Goal: Task Accomplishment & Management: Use online tool/utility

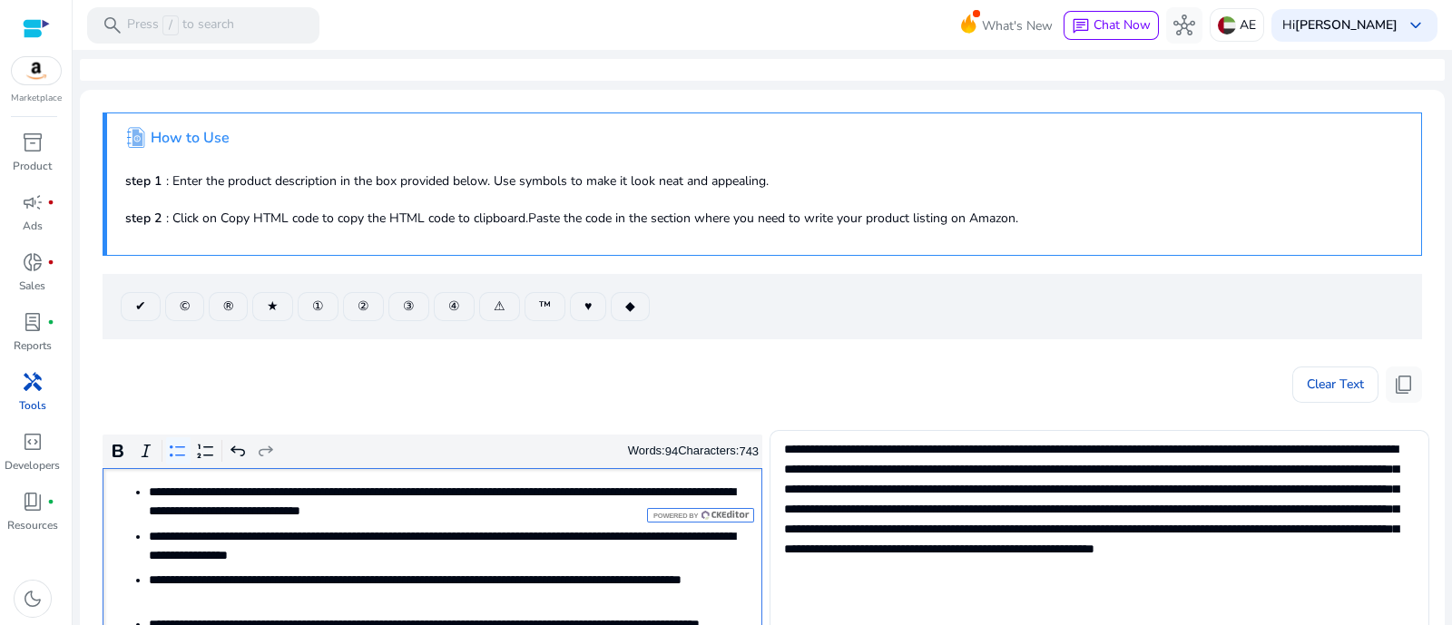
scroll to position [226, 0]
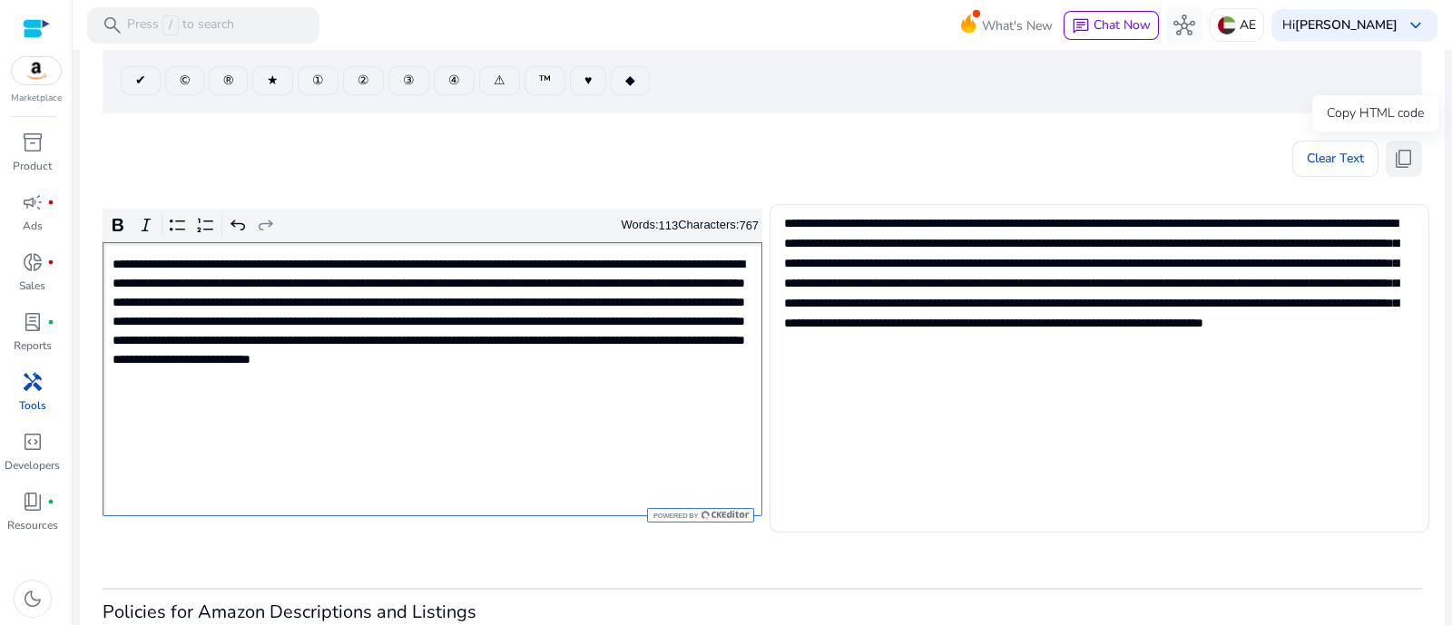
click at [1410, 152] on button "content_copy" at bounding box center [1404, 159] width 36 height 36
drag, startPoint x: 1416, startPoint y: 154, endPoint x: 1401, endPoint y: 160, distance: 15.5
click at [1414, 153] on mat-card ".st1{fill:#2c8af8}.st2{fill:#fcfeff} How to Use step 1 : Enter the product desc…" at bounding box center [762, 317] width 1365 height 907
click at [1398, 161] on span "content_copy" at bounding box center [1404, 159] width 22 height 22
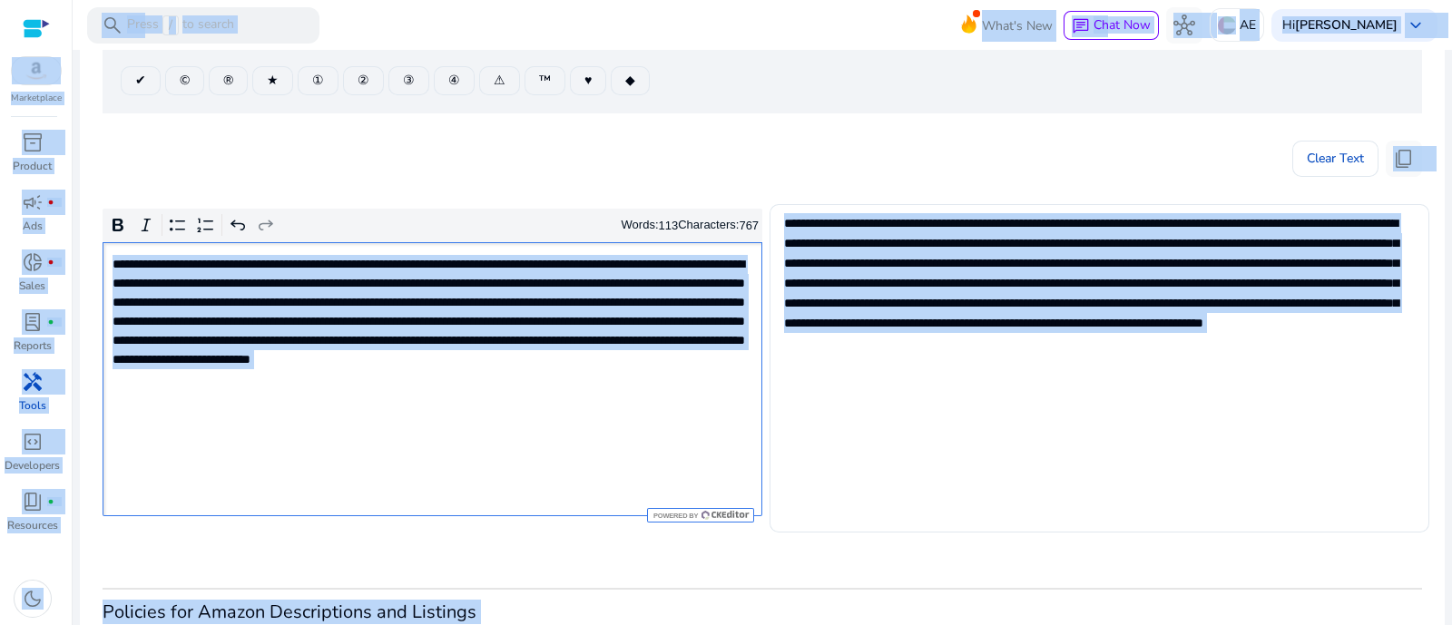
click at [546, 415] on div "**********" at bounding box center [433, 379] width 660 height 274
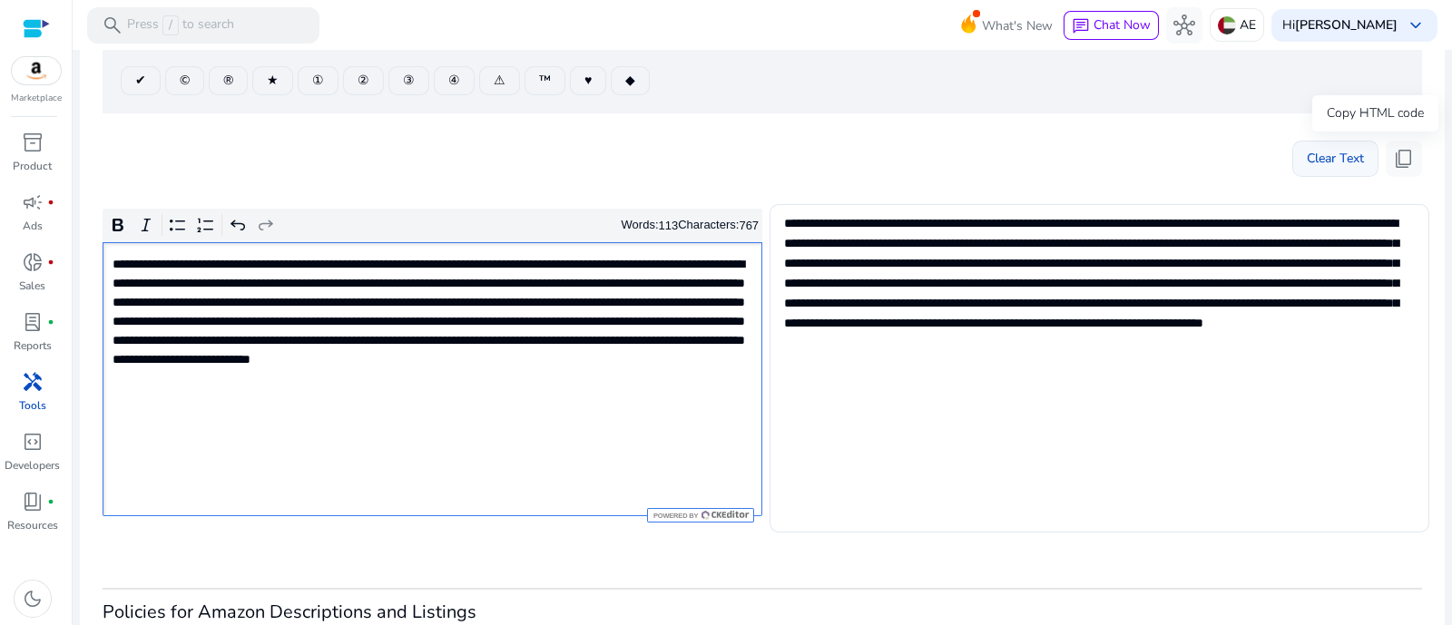
drag, startPoint x: 1393, startPoint y: 154, endPoint x: 1315, endPoint y: 164, distance: 78.7
click at [1393, 158] on span "content_copy" at bounding box center [1404, 159] width 22 height 22
drag, startPoint x: 1398, startPoint y: 160, endPoint x: 765, endPoint y: 60, distance: 640.4
click at [1396, 161] on span "content_copy" at bounding box center [1404, 159] width 22 height 22
drag, startPoint x: 1400, startPoint y: 168, endPoint x: 1198, endPoint y: 155, distance: 202.8
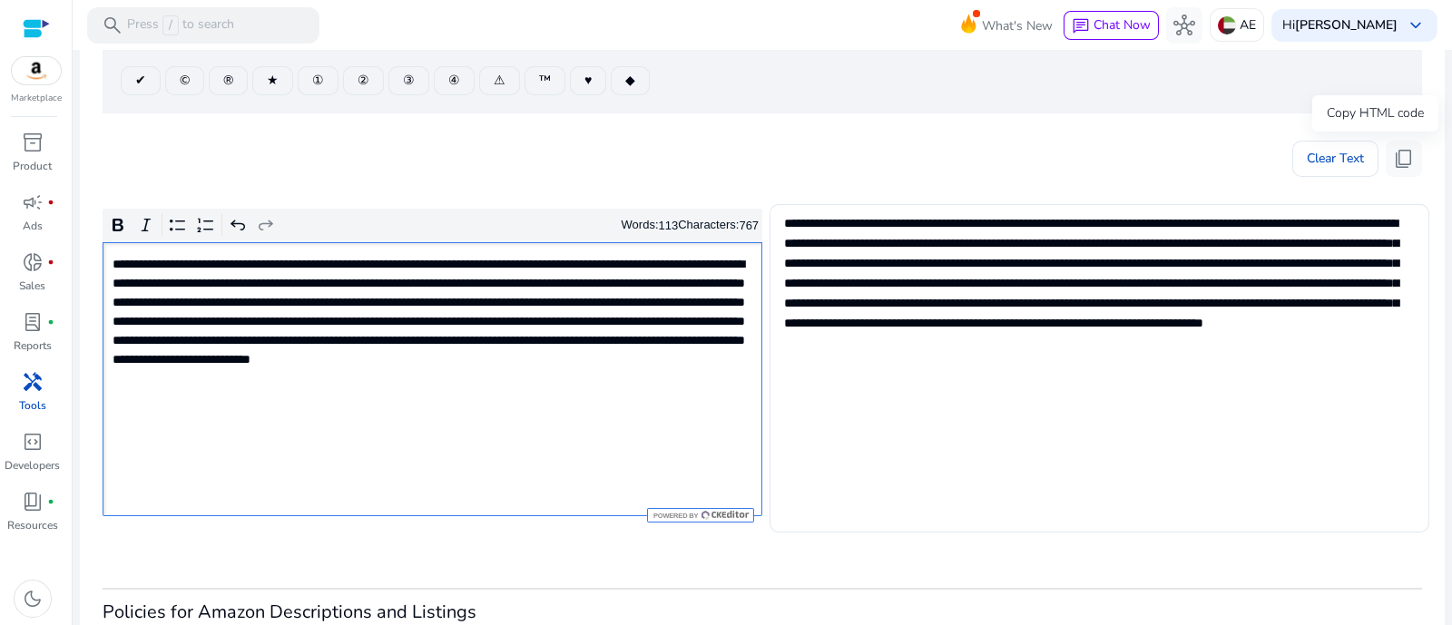
click at [1401, 167] on span "content_copy" at bounding box center [1404, 159] width 22 height 22
click at [1413, 152] on button "content_copy" at bounding box center [1404, 159] width 36 height 36
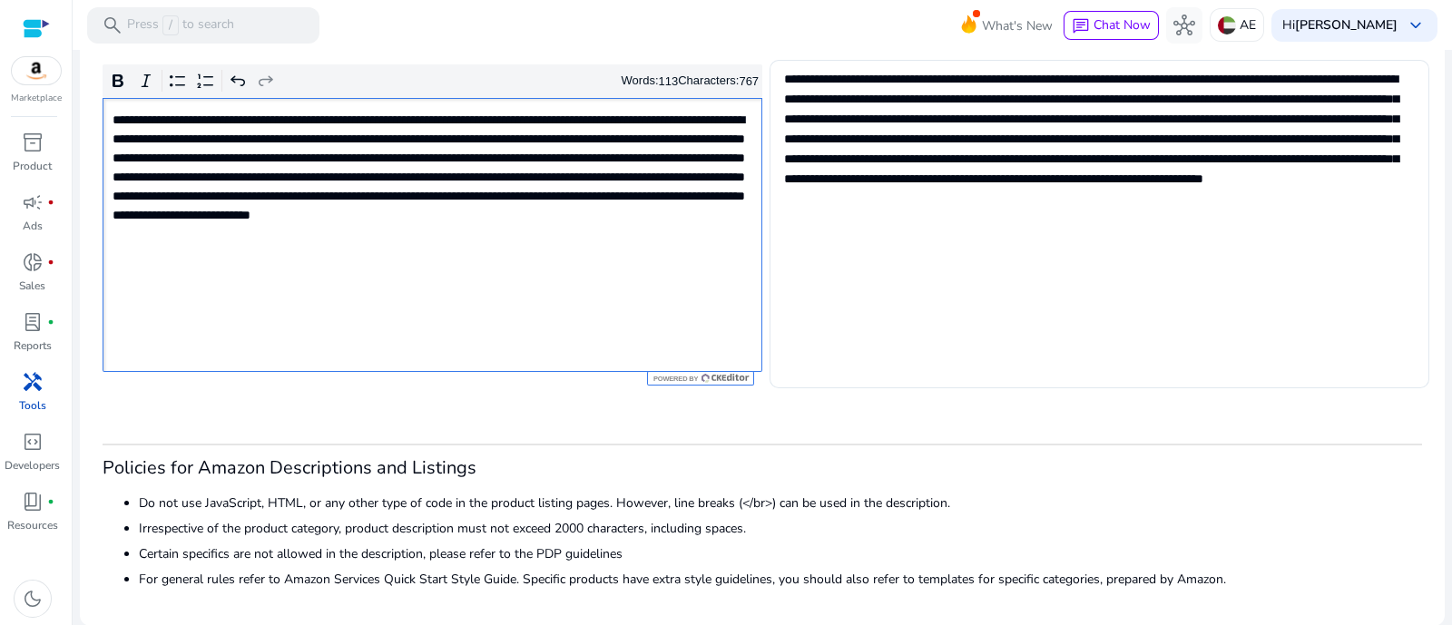
scroll to position [257, 0]
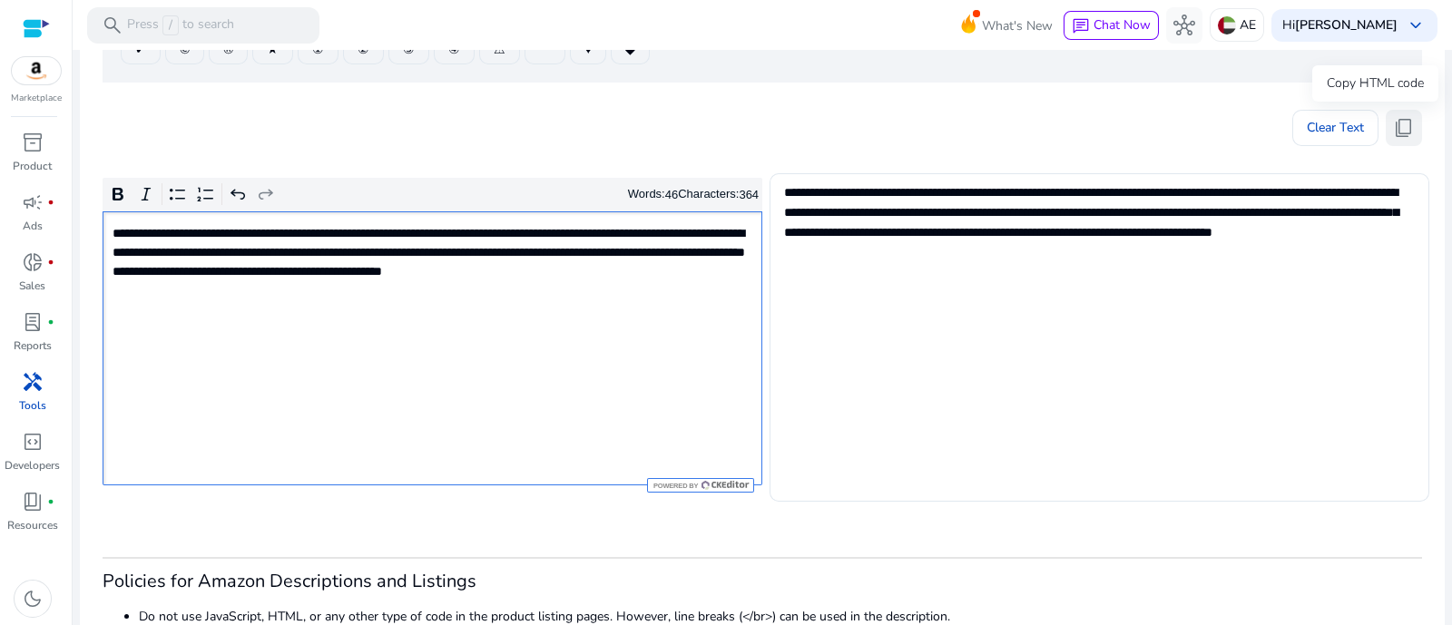
click at [1393, 135] on span "content_copy" at bounding box center [1404, 128] width 22 height 22
drag, startPoint x: 1400, startPoint y: 123, endPoint x: 1207, endPoint y: 127, distance: 193.3
click at [1396, 128] on span "content_copy" at bounding box center [1404, 128] width 22 height 22
click at [567, 327] on div "**********" at bounding box center [433, 348] width 660 height 274
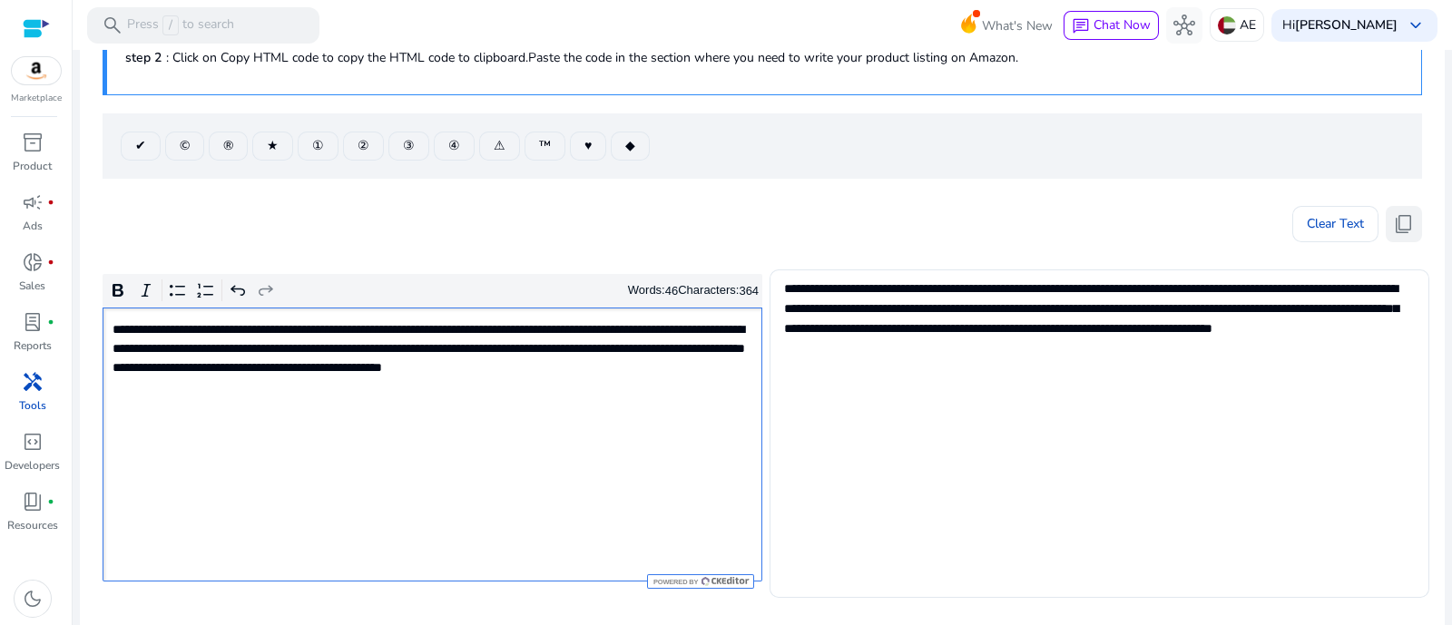
scroll to position [30, 0]
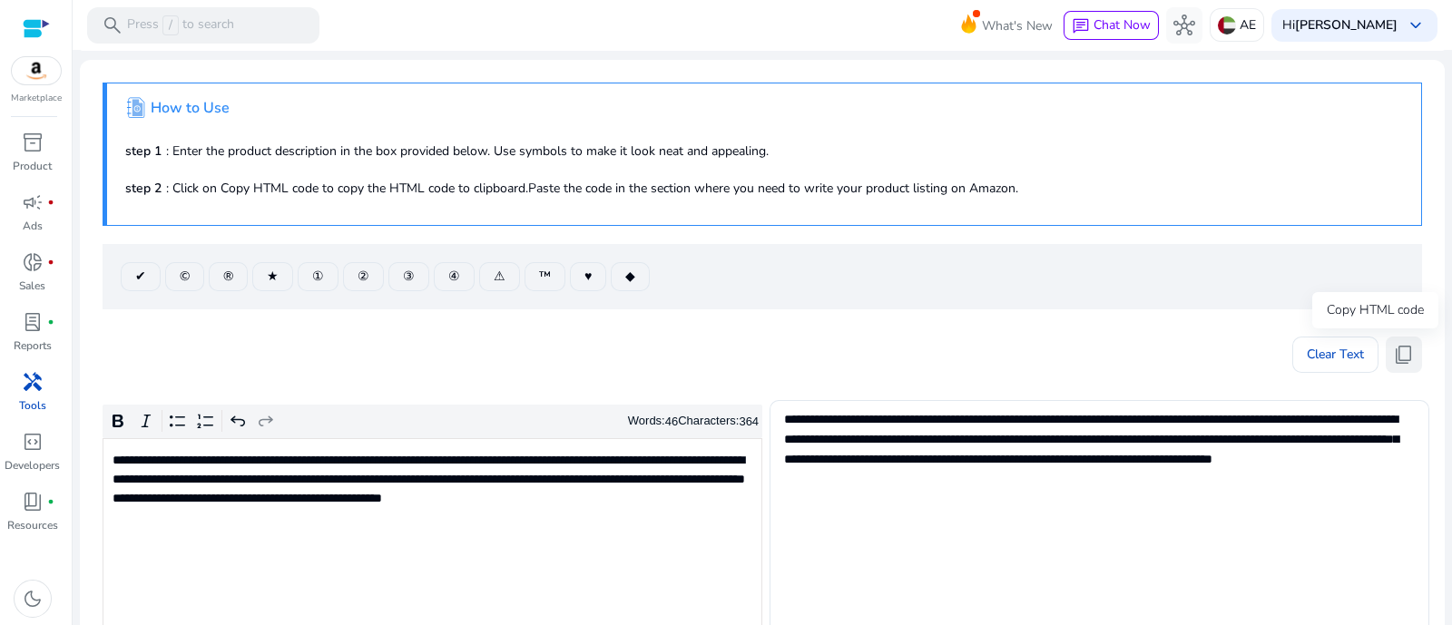
click at [1393, 355] on span "content_copy" at bounding box center [1404, 355] width 22 height 22
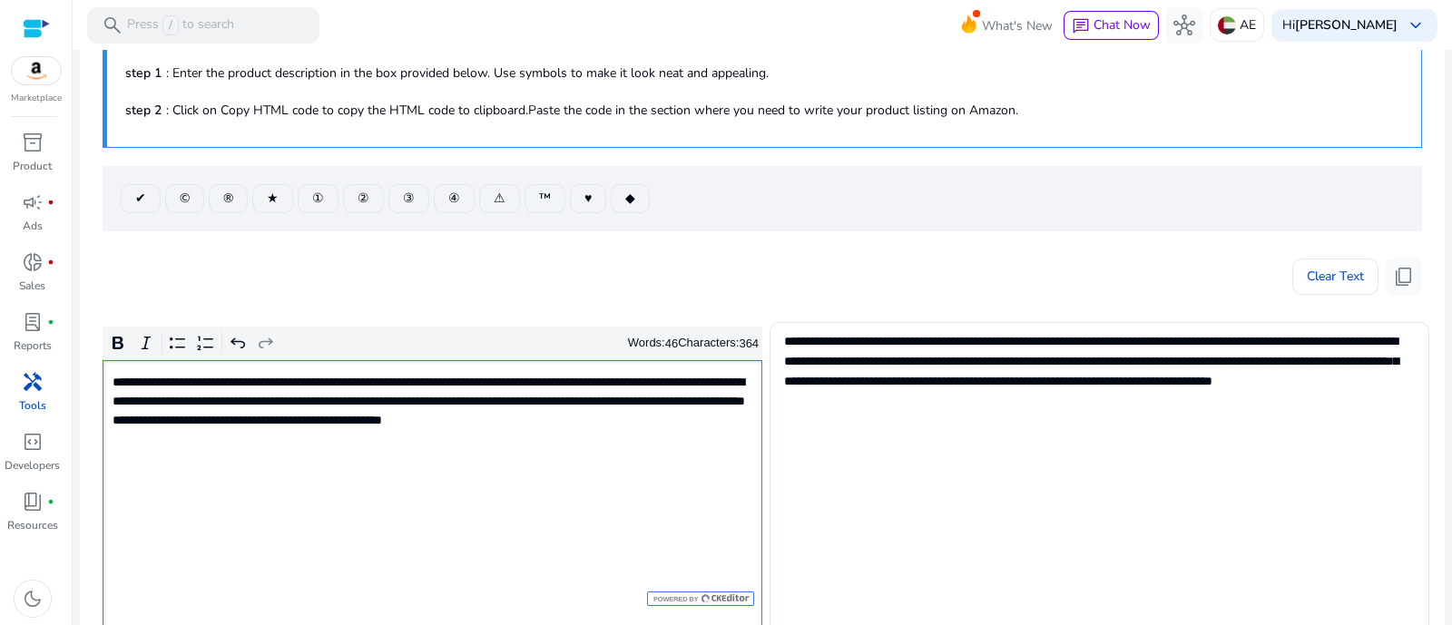
scroll to position [143, 0]
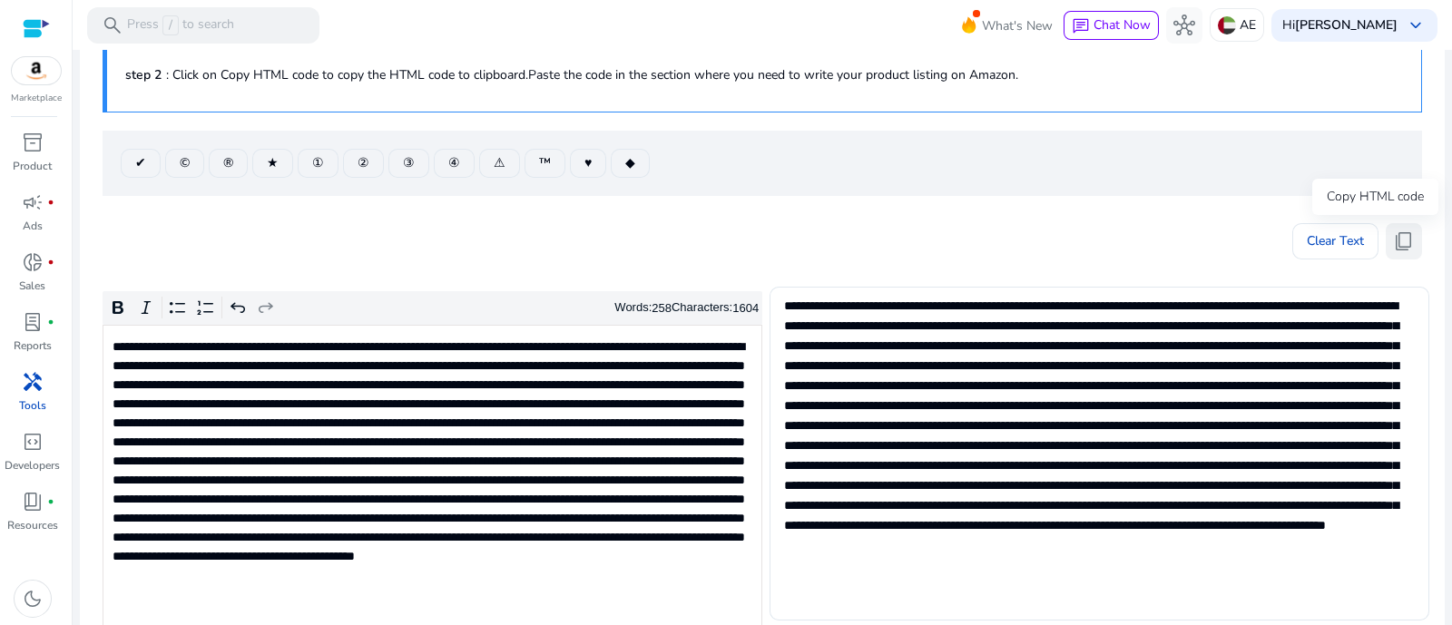
click at [1400, 242] on span "content_copy" at bounding box center [1404, 242] width 22 height 22
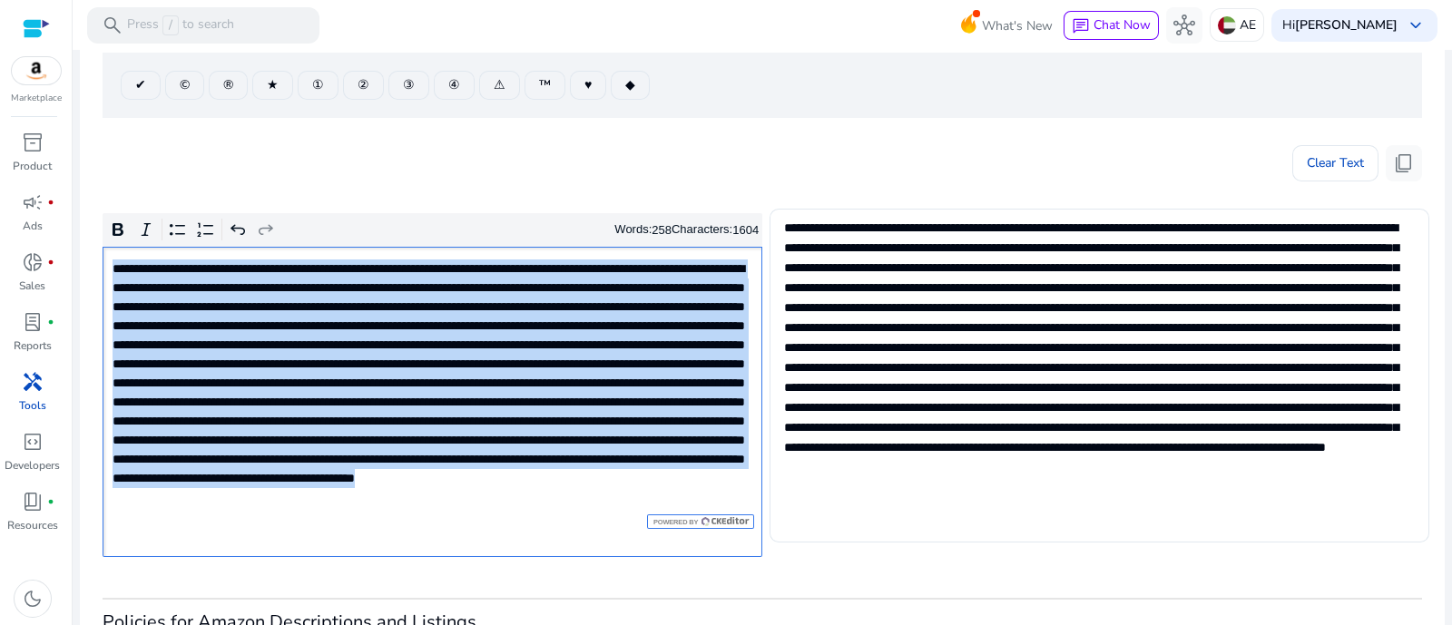
scroll to position [257, 0]
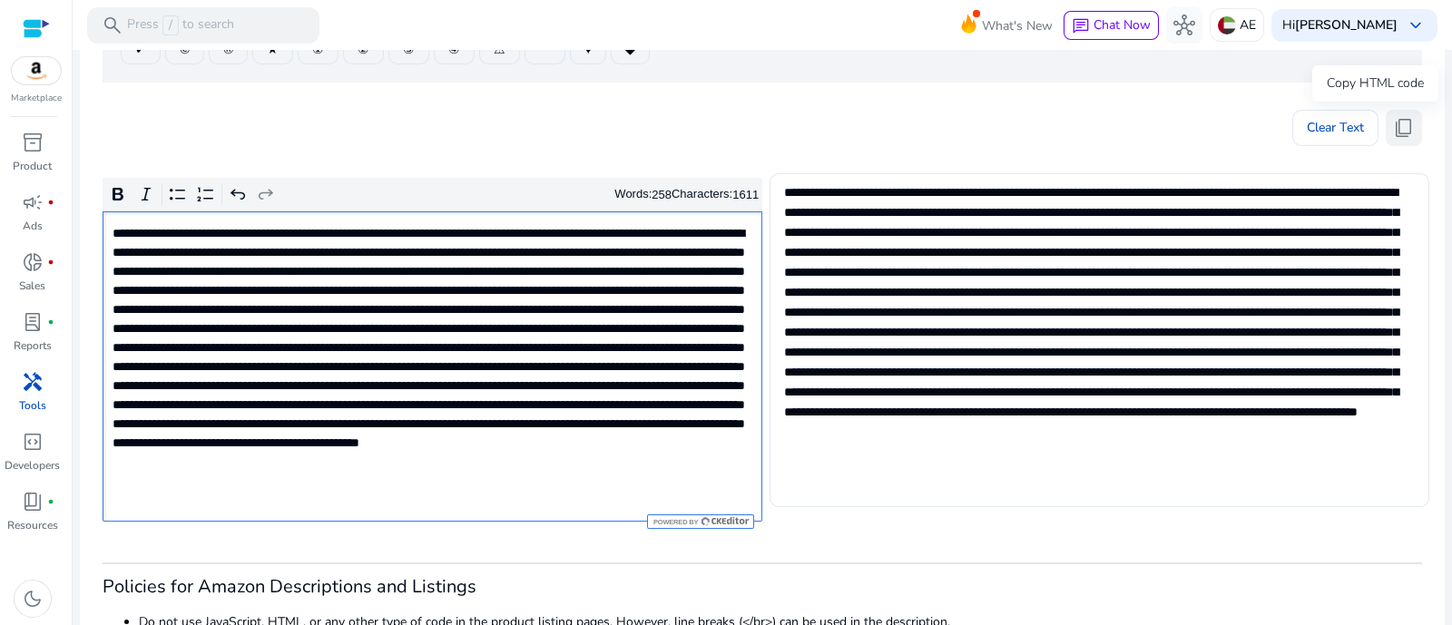
click at [1393, 117] on span "content_copy" at bounding box center [1404, 128] width 22 height 22
click at [531, 342] on p "Rich Text Editor. Editing area: main. Press Alt+0 for help." at bounding box center [431, 367] width 637 height 286
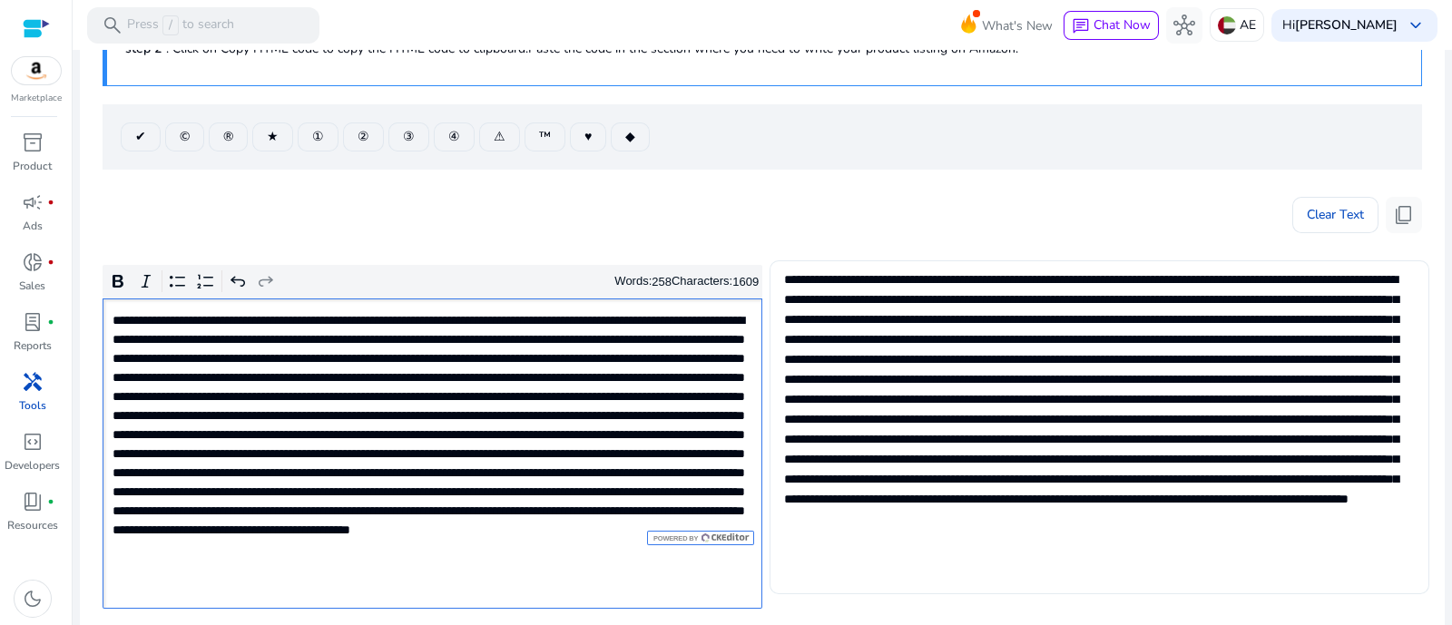
scroll to position [30, 0]
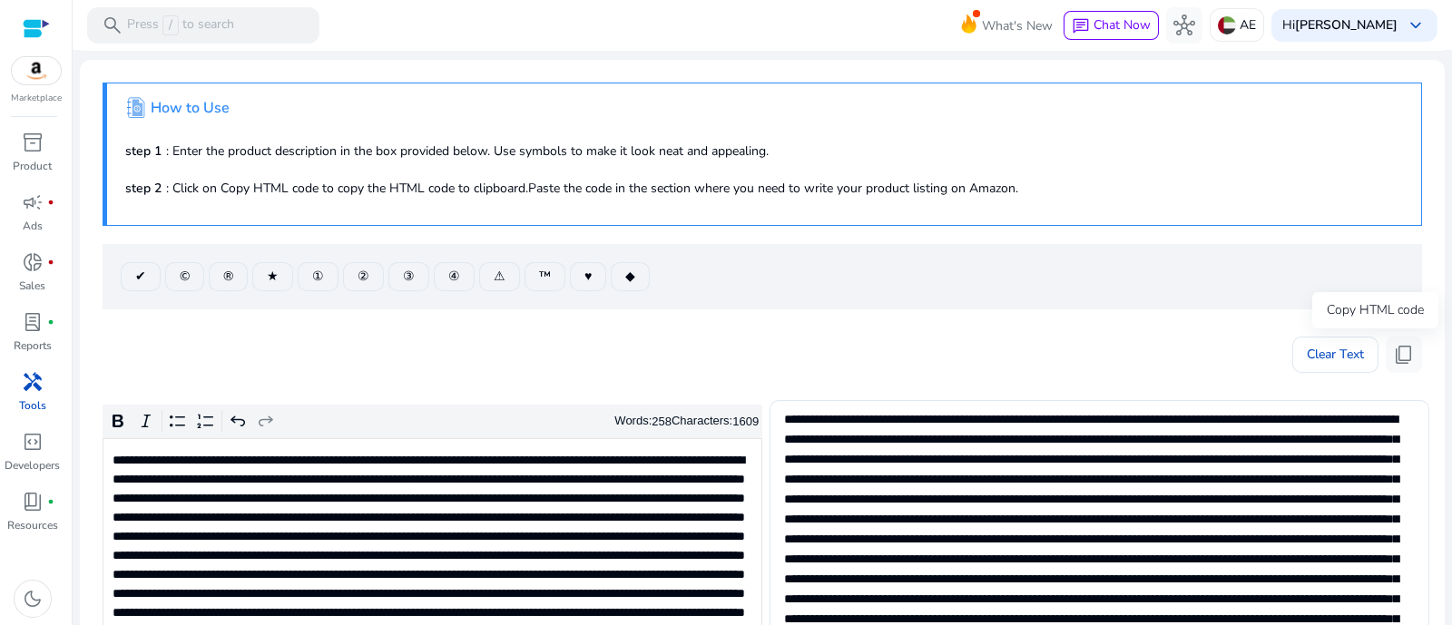
drag, startPoint x: 1394, startPoint y: 347, endPoint x: 1092, endPoint y: 199, distance: 336.5
click at [1396, 346] on span "content_copy" at bounding box center [1404, 355] width 22 height 22
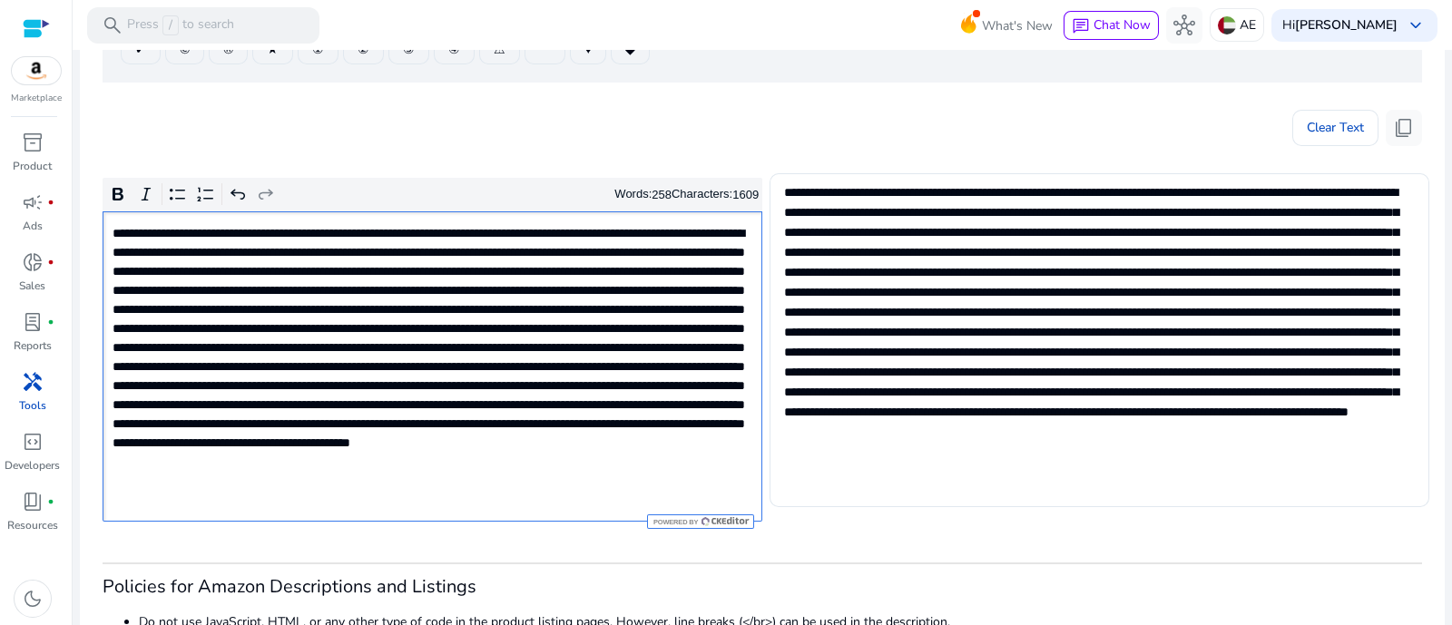
click at [496, 396] on p "Rich Text Editor. Editing area: main. Press Alt+0 for help." at bounding box center [431, 367] width 637 height 286
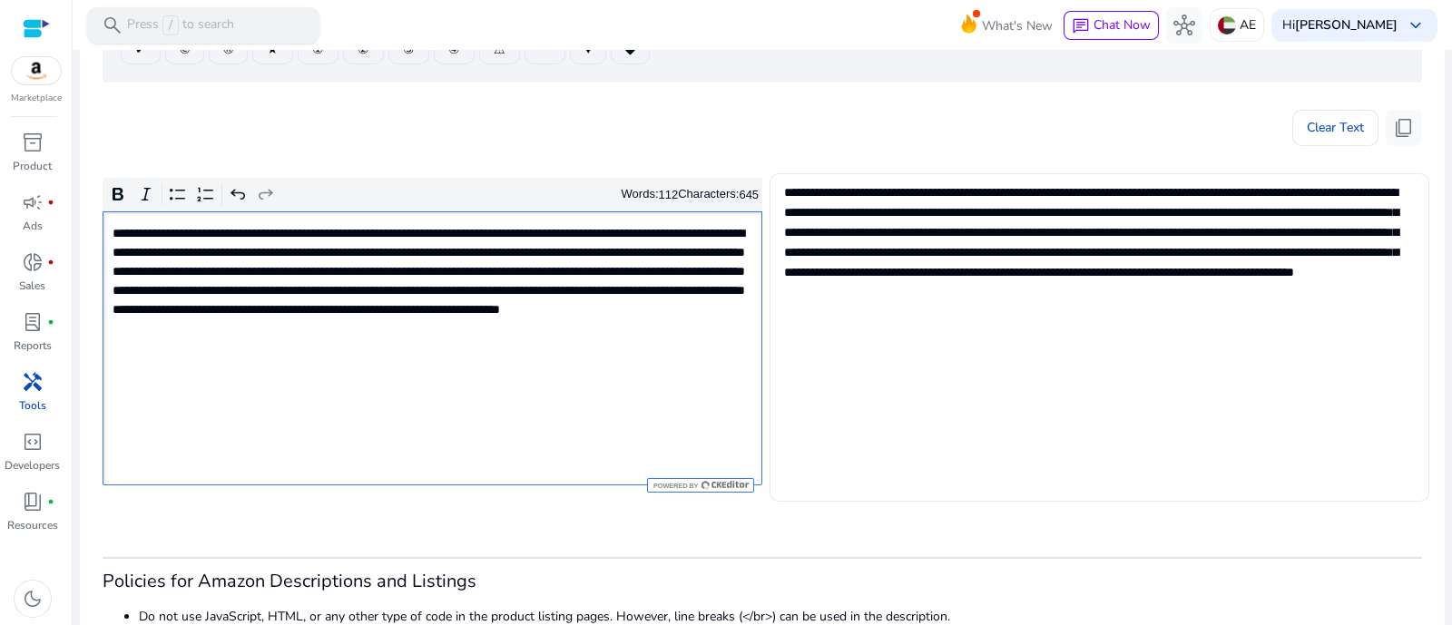
type textarea "**********"
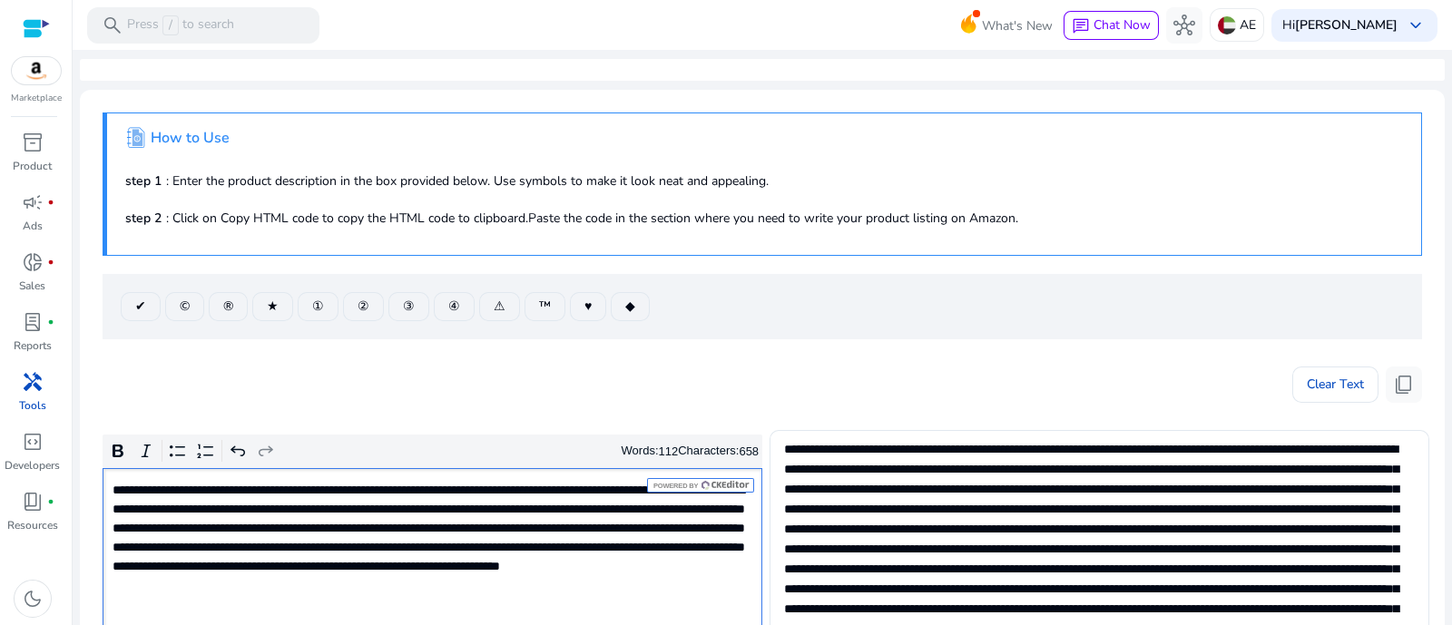
scroll to position [257, 0]
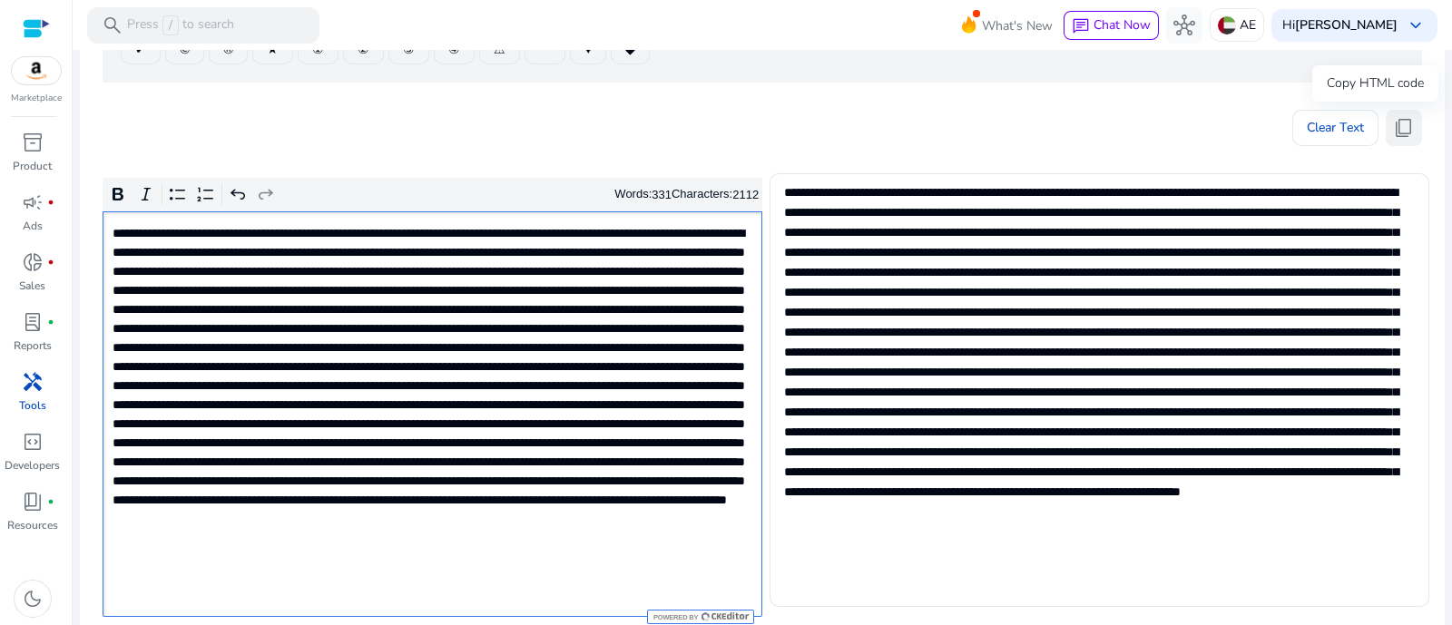
click at [1393, 111] on button "content_copy" at bounding box center [1404, 128] width 36 height 36
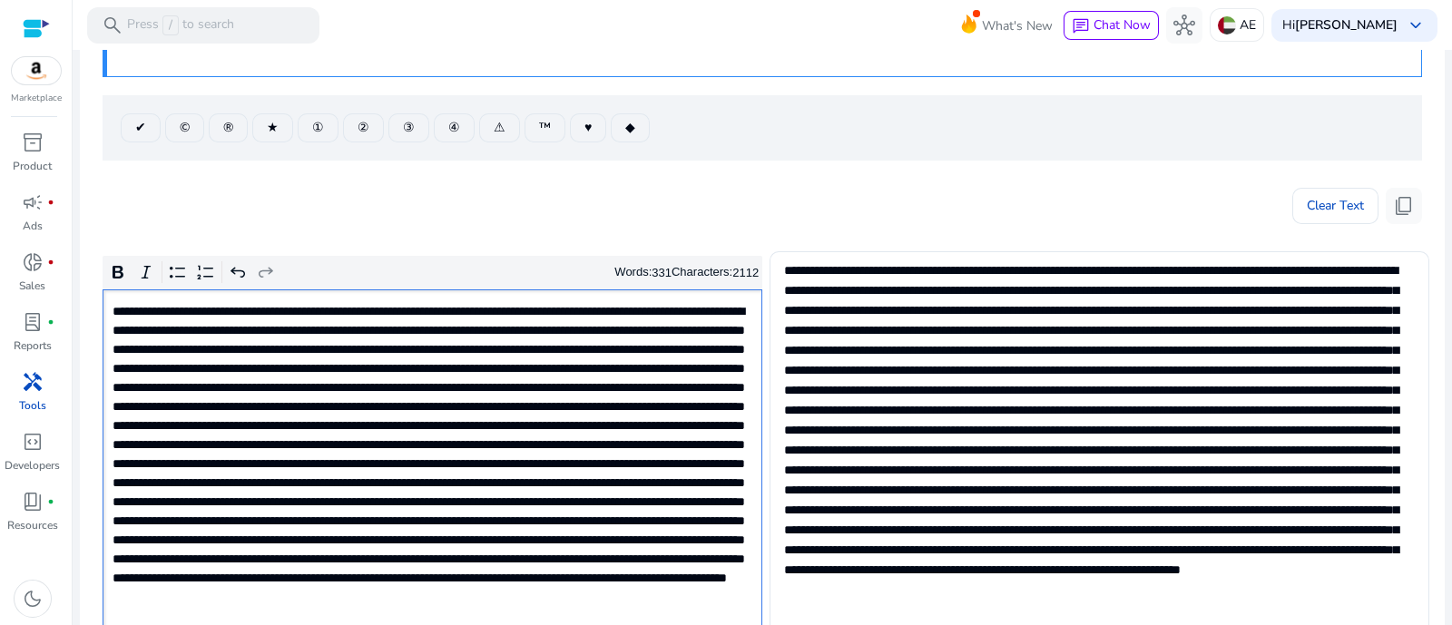
scroll to position [143, 0]
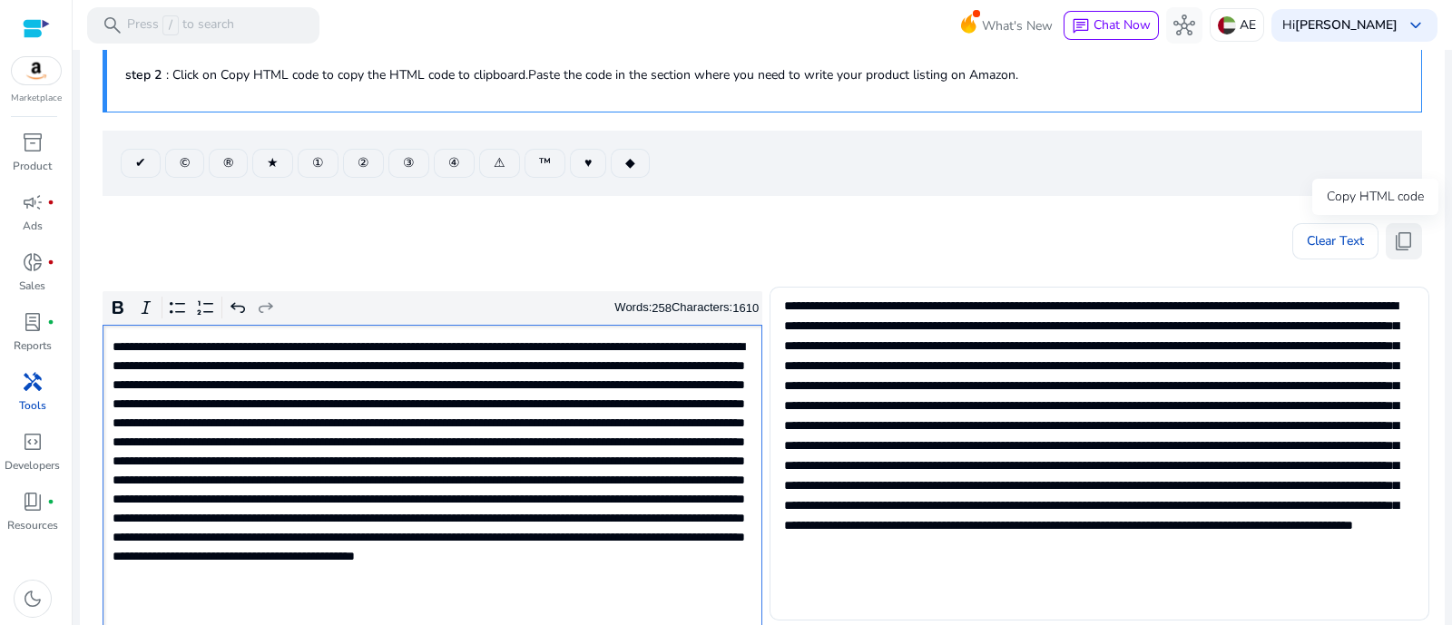
click at [1397, 240] on span "content_copy" at bounding box center [1404, 242] width 22 height 22
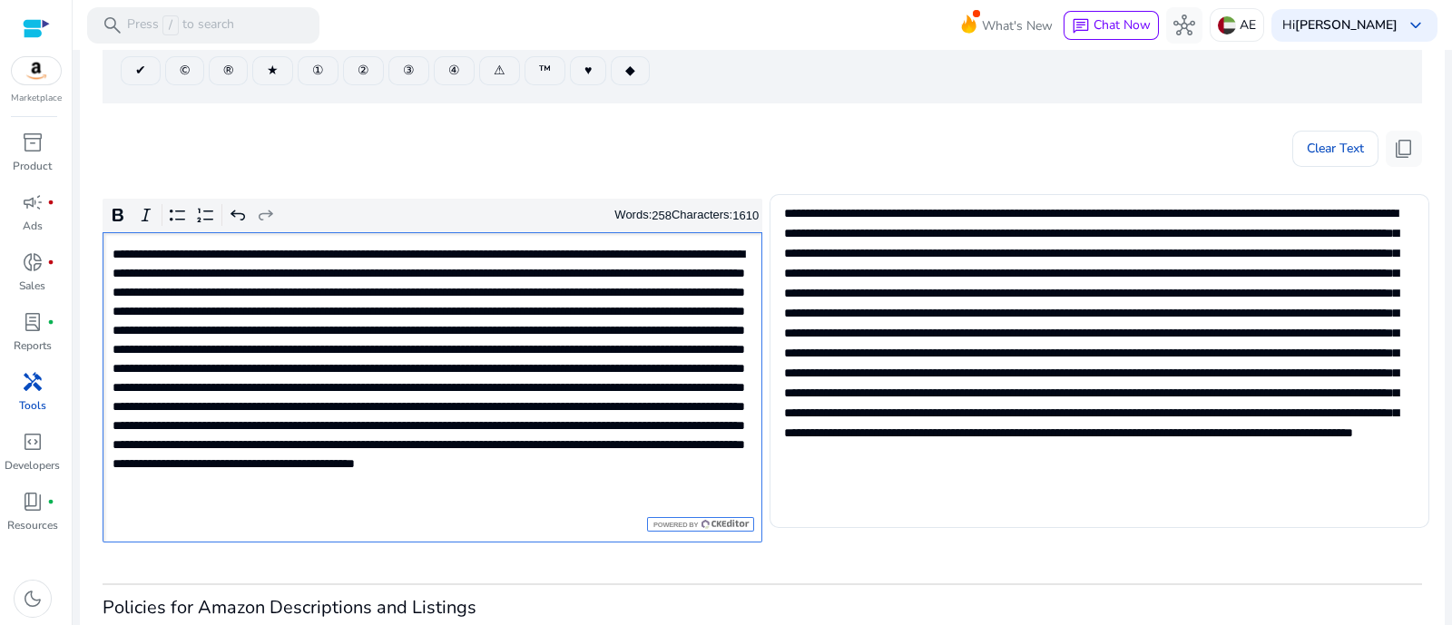
scroll to position [257, 0]
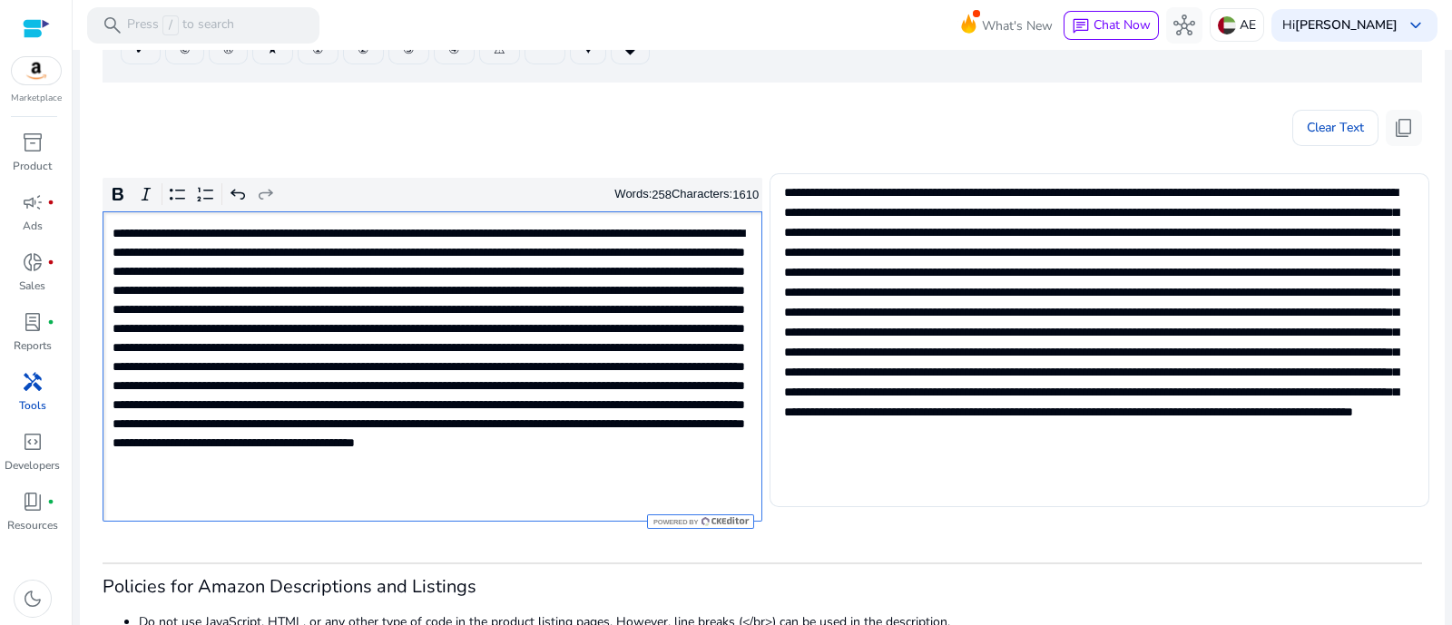
drag, startPoint x: 603, startPoint y: 320, endPoint x: 590, endPoint y: 277, distance: 45.4
click at [595, 304] on p "Rich Text Editor. Editing area: main. Press Alt+0 for help." at bounding box center [431, 367] width 637 height 286
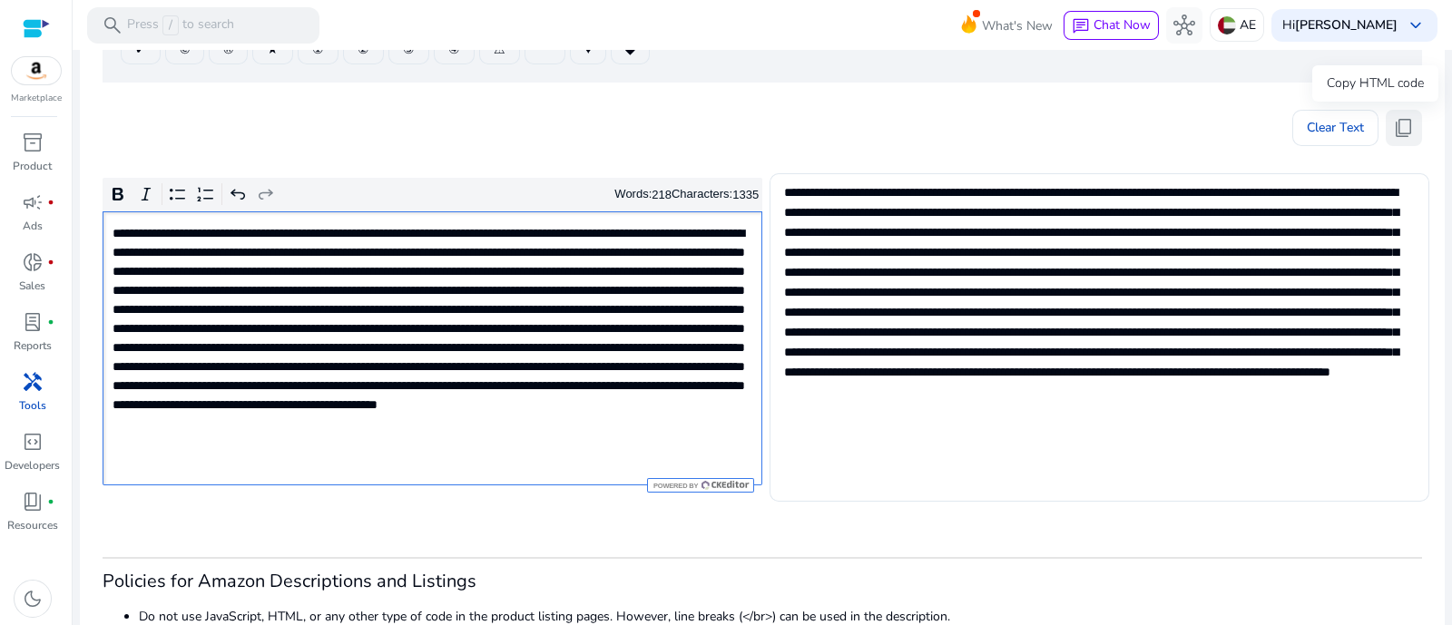
click at [1393, 130] on span "content_copy" at bounding box center [1404, 128] width 22 height 22
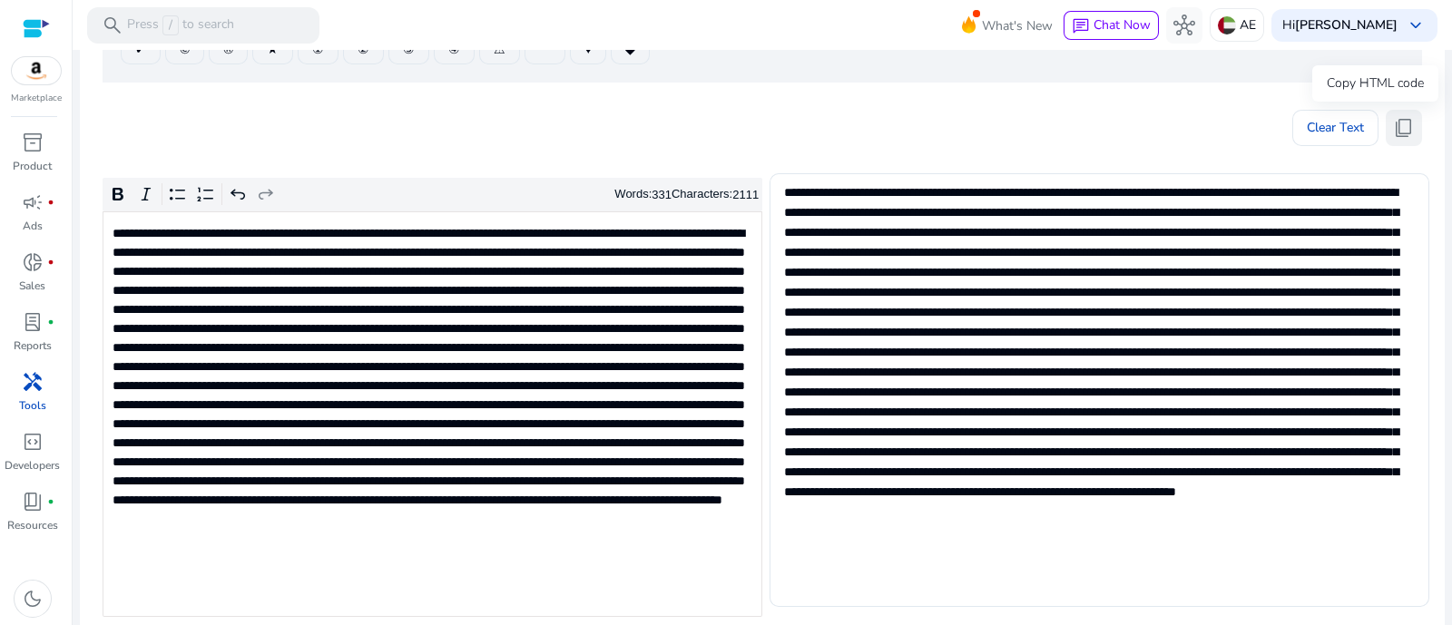
click at [1398, 118] on span "content_copy" at bounding box center [1404, 128] width 22 height 22
click at [1403, 121] on span "content_copy" at bounding box center [1404, 128] width 22 height 22
click at [585, 339] on p "Rich Text Editor. Editing area: main. Press Alt+0 for help." at bounding box center [431, 414] width 637 height 381
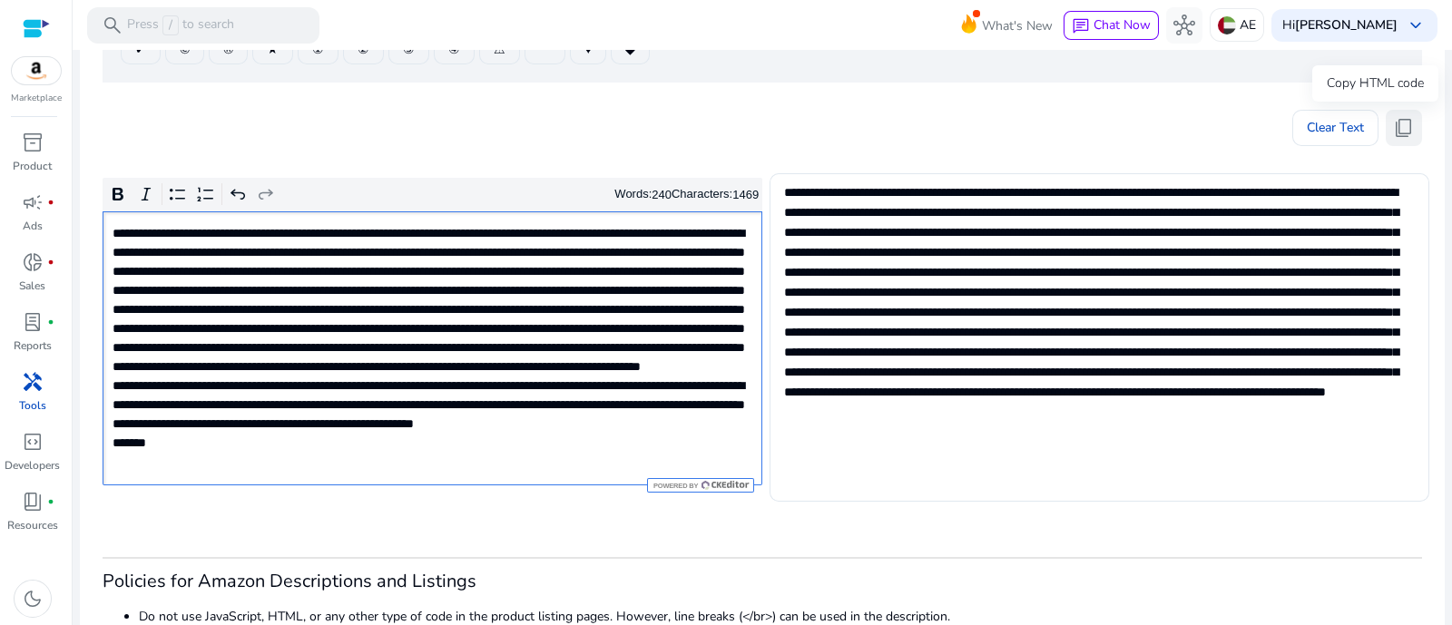
click at [1407, 117] on span "content_copy" at bounding box center [1404, 128] width 22 height 22
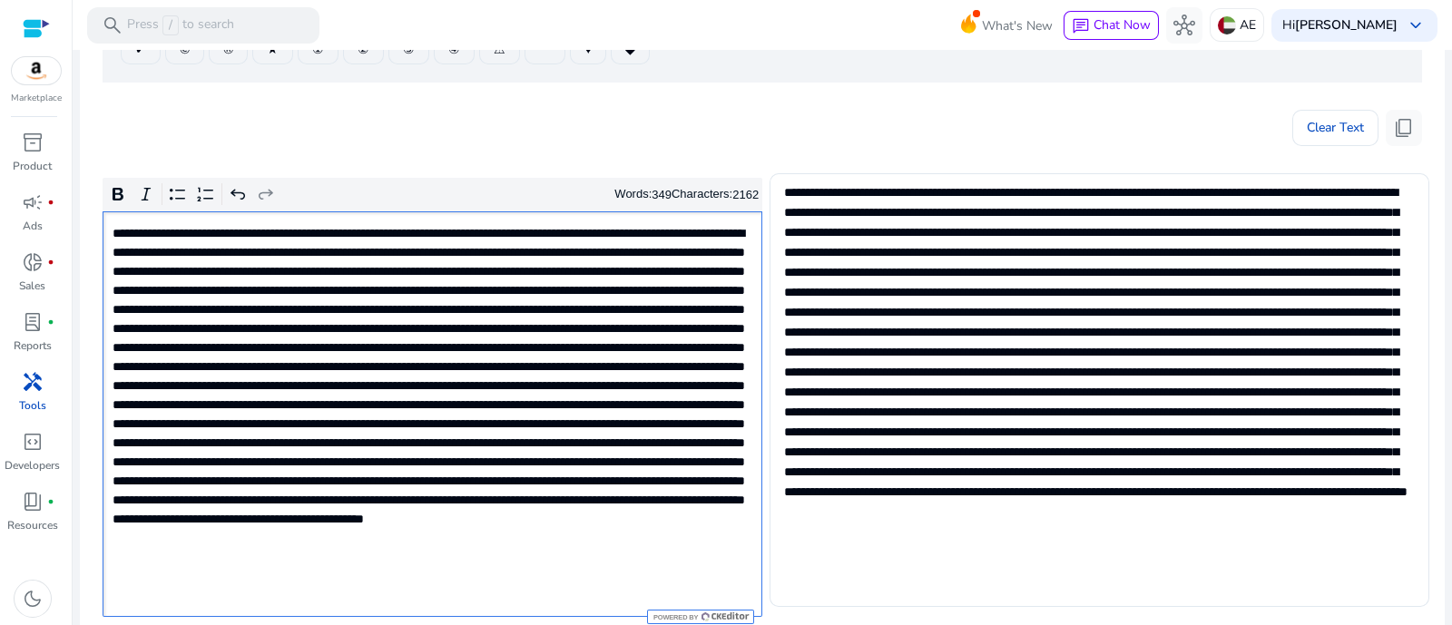
type textarea "**********"
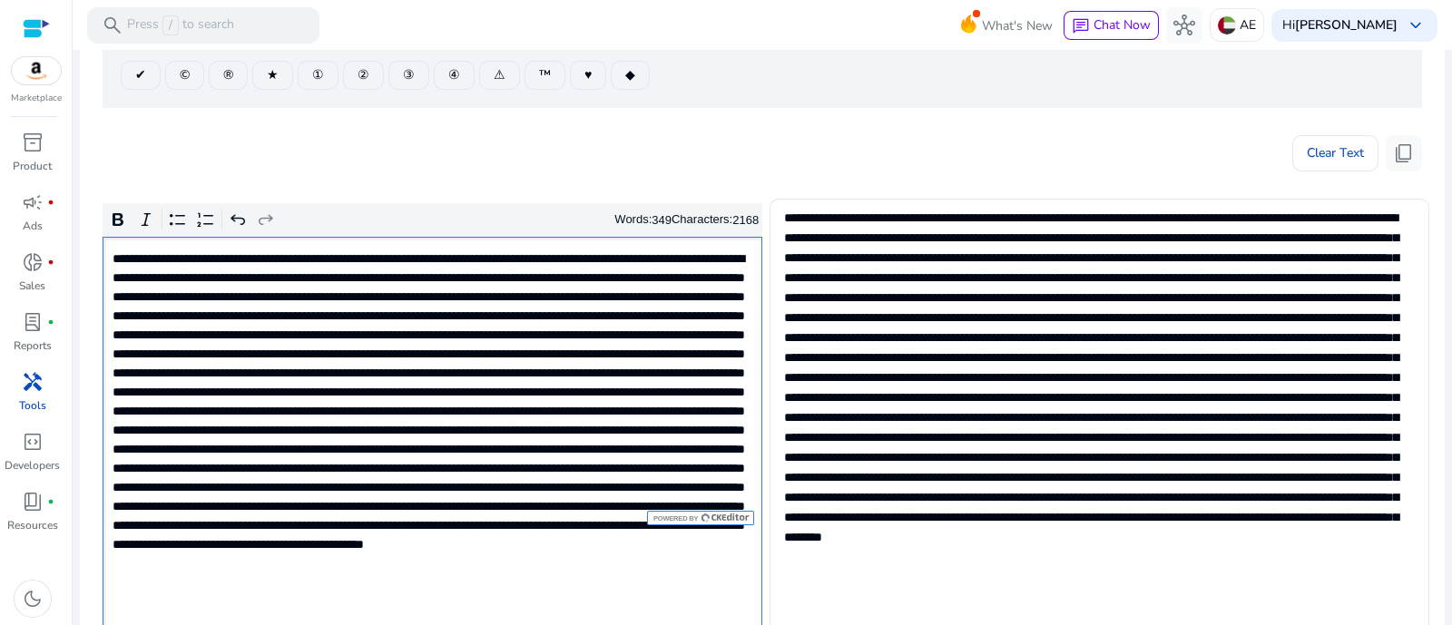
scroll to position [370, 0]
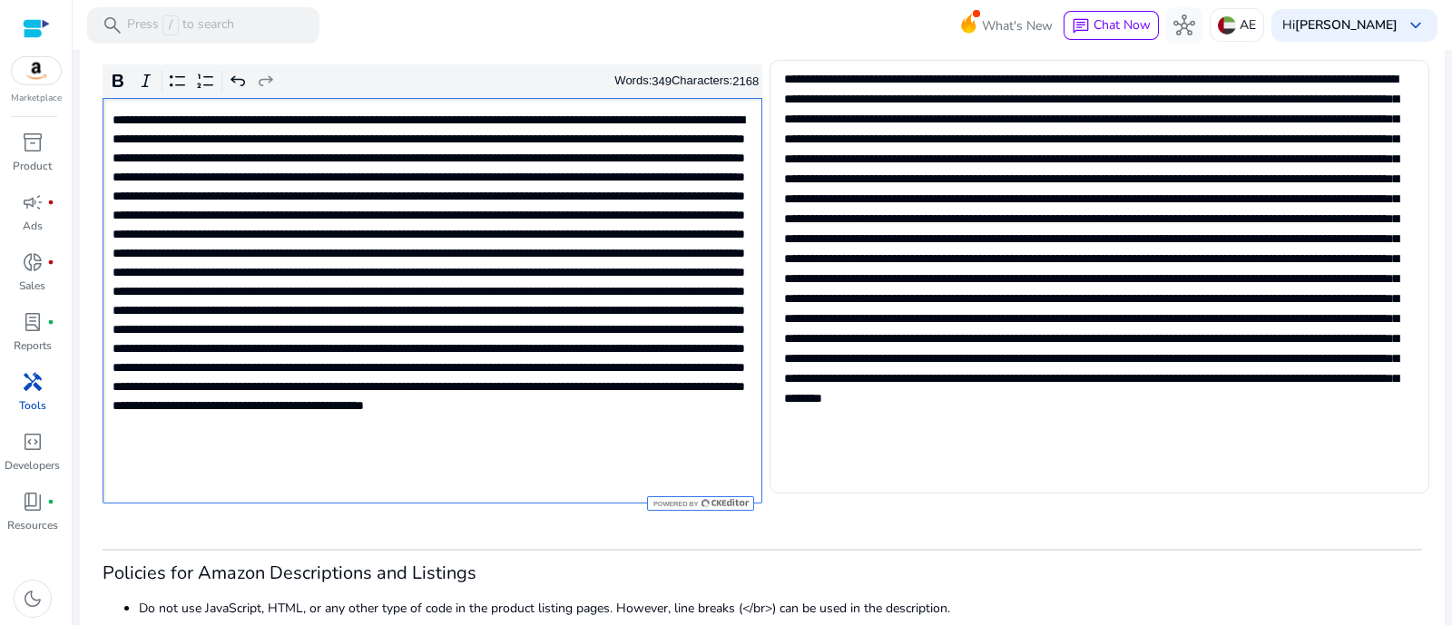
click at [601, 347] on p "Rich Text Editor. Editing area: main. Press Alt+0 for help." at bounding box center [431, 301] width 637 height 381
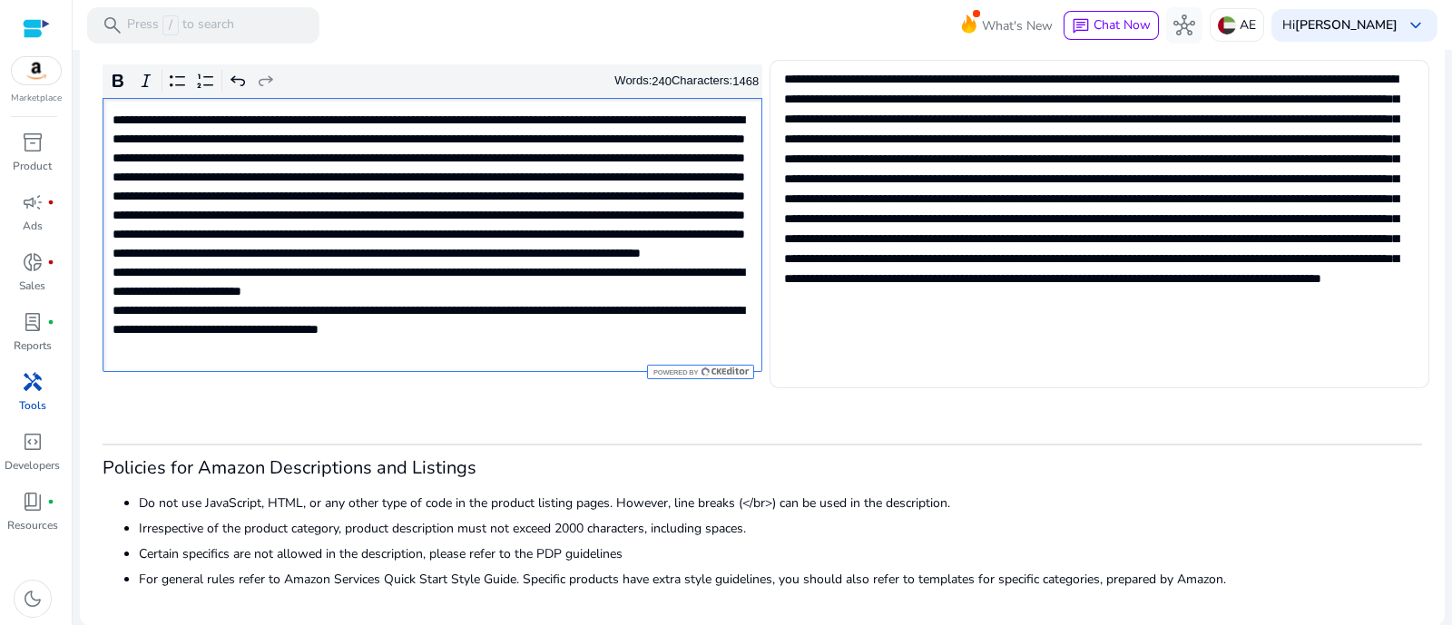
type textarea "**********"
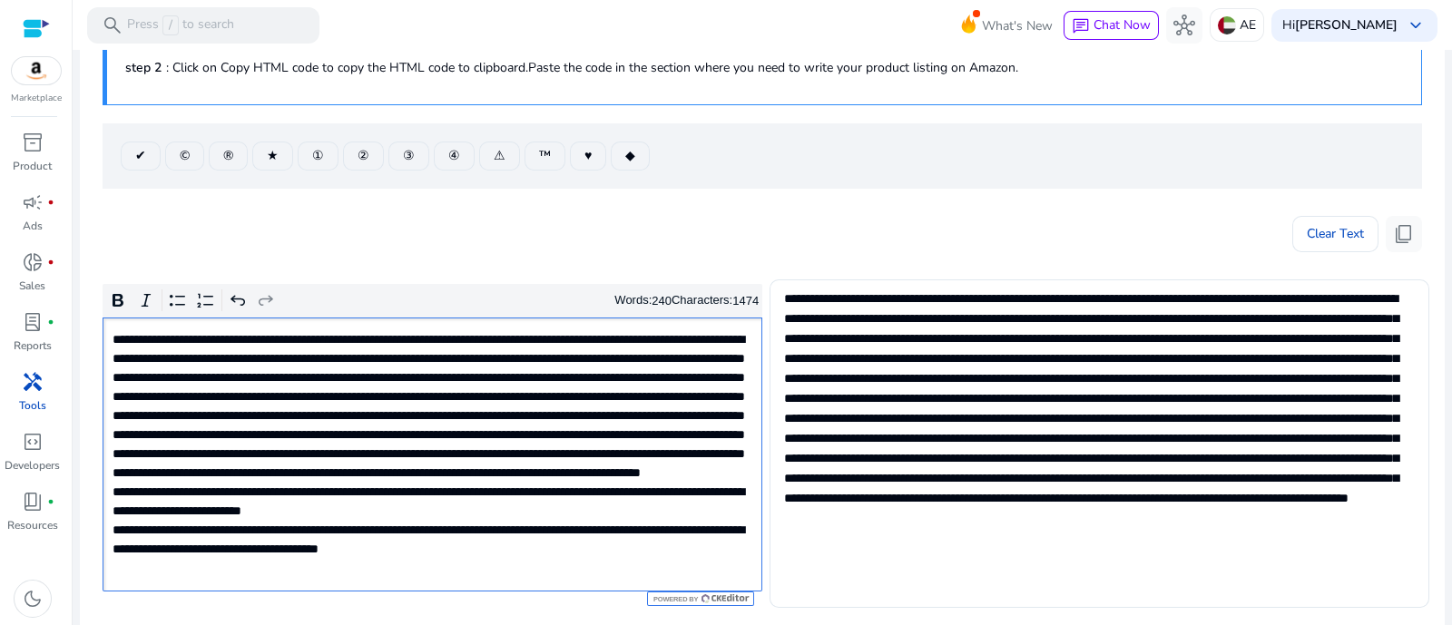
scroll to position [143, 0]
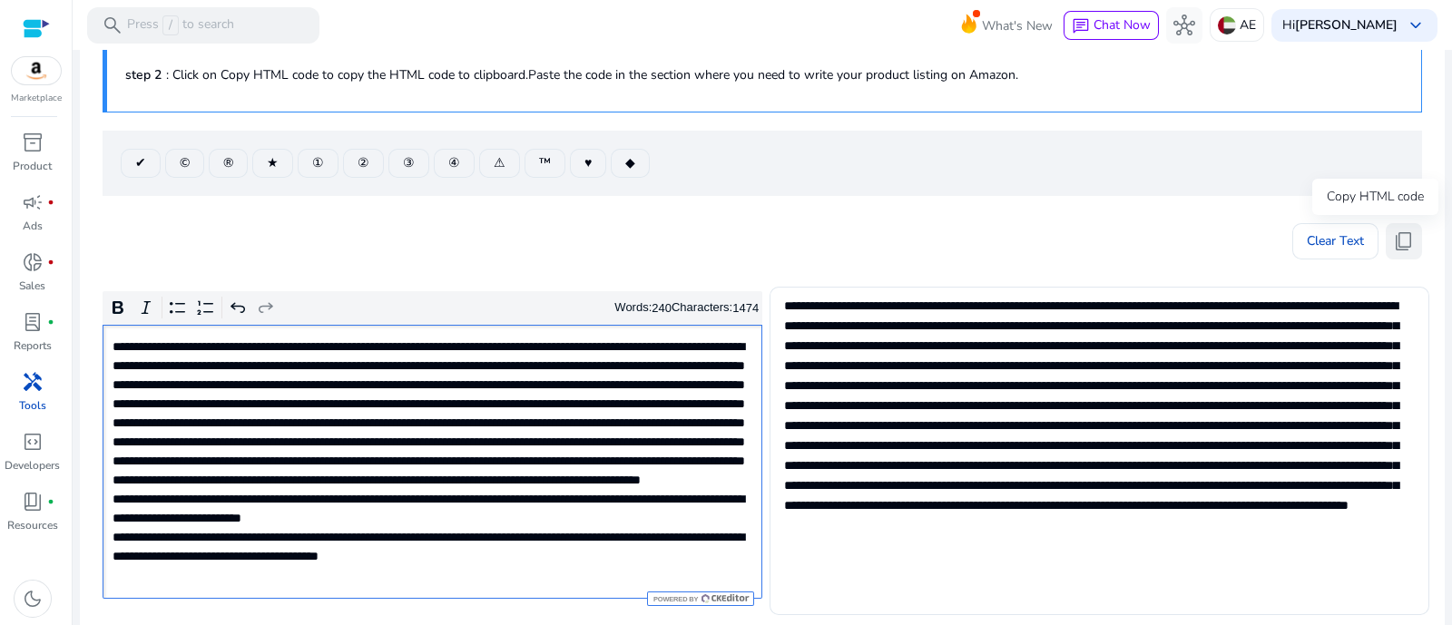
click at [1393, 235] on span "content_copy" at bounding box center [1404, 242] width 22 height 22
